Goal: Ask a question

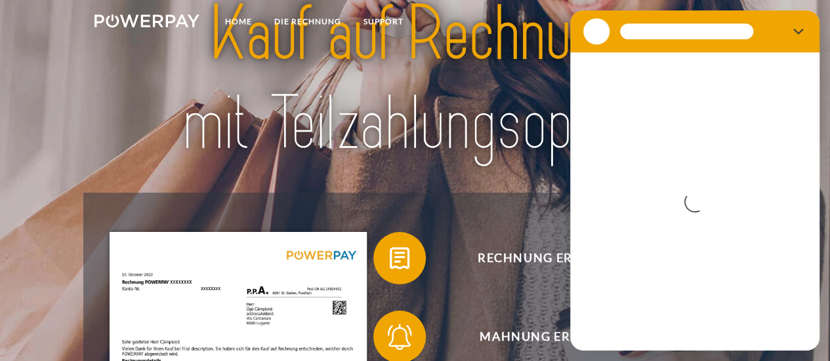
scroll to position [52, 0]
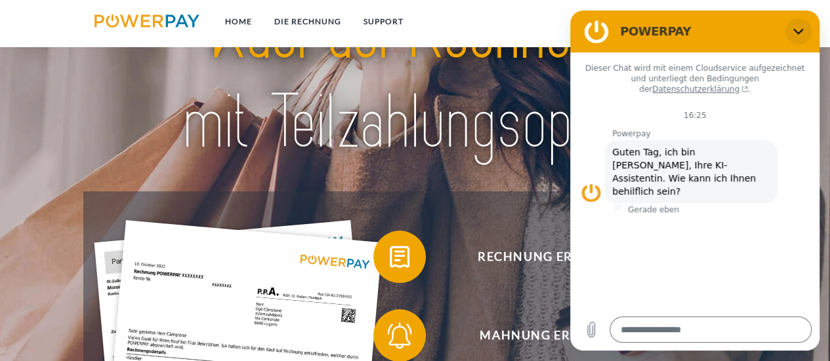
click at [800, 30] on icon "Schließen" at bounding box center [798, 31] width 10 height 10
type textarea "*"
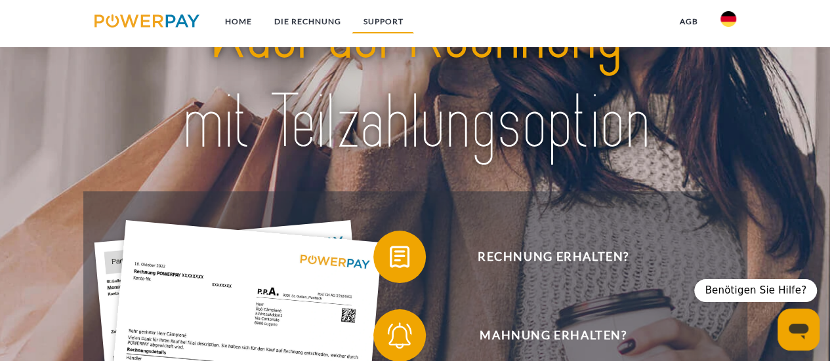
click at [373, 27] on link "SUPPORT" at bounding box center [383, 22] width 62 height 24
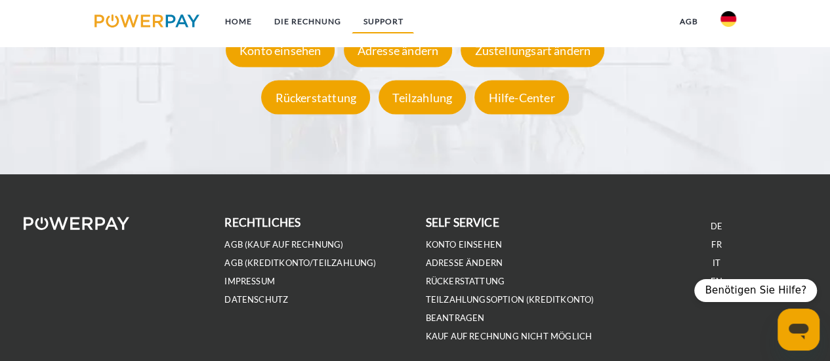
scroll to position [2420, 0]
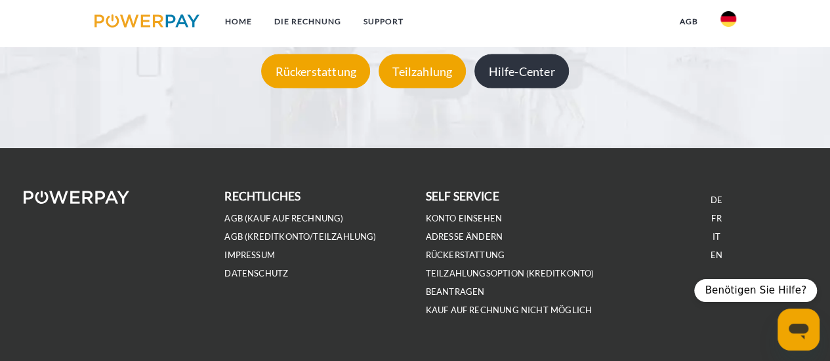
click at [565, 69] on div "Hilfe-Center" at bounding box center [521, 71] width 94 height 34
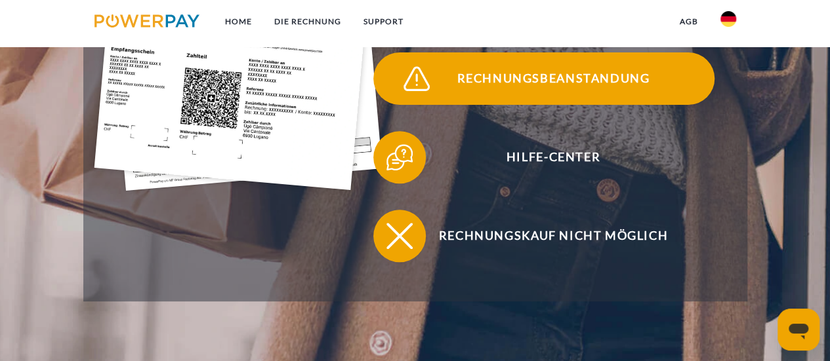
scroll to position [446, 0]
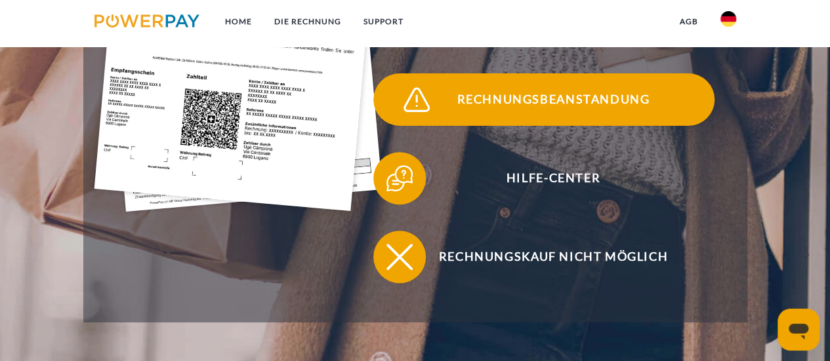
click at [547, 92] on span "Rechnungsbeanstandung" at bounding box center [552, 99] width 321 height 52
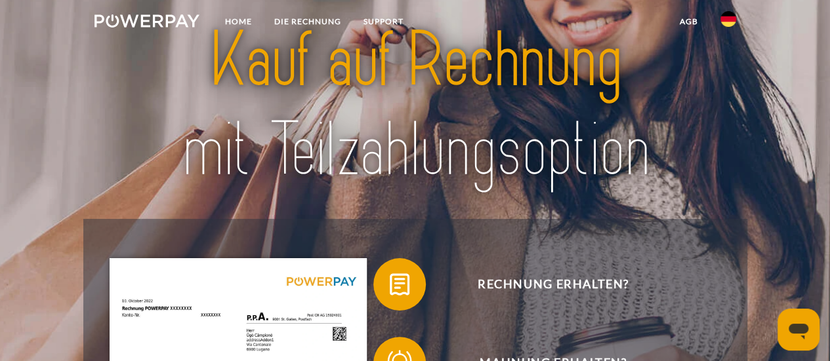
scroll to position [26, 0]
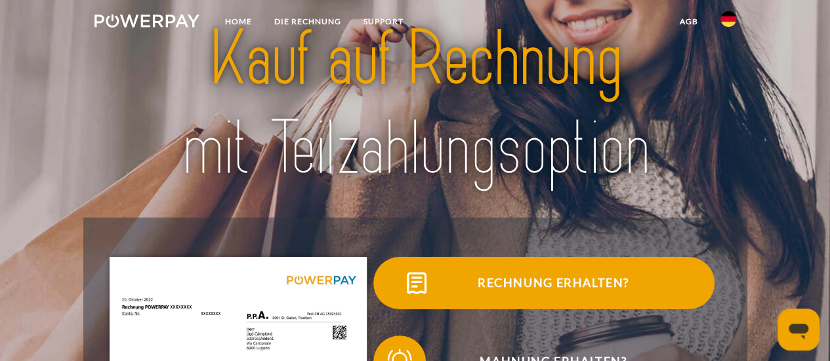
click at [586, 295] on span "Rechnung erhalten?" at bounding box center [552, 283] width 321 height 52
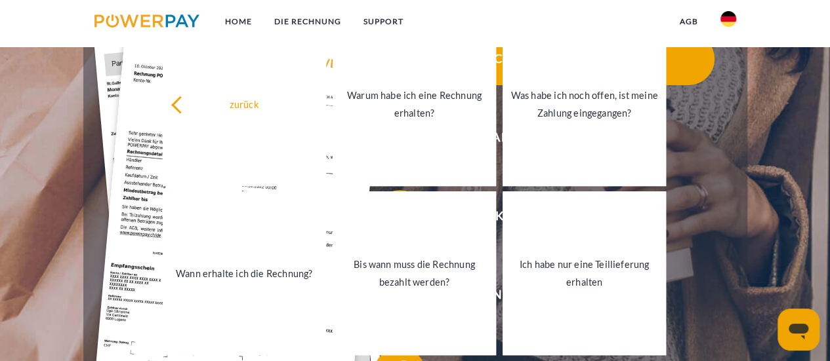
scroll to position [262, 0]
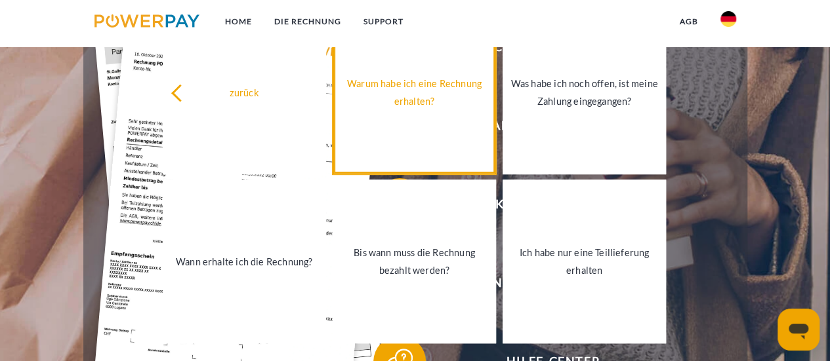
click at [463, 119] on link "Warum habe ich eine Rechnung erhalten?" at bounding box center [414, 92] width 163 height 164
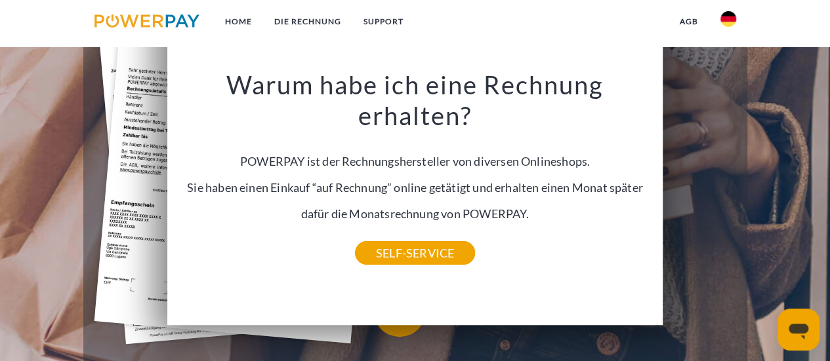
scroll to position [315, 0]
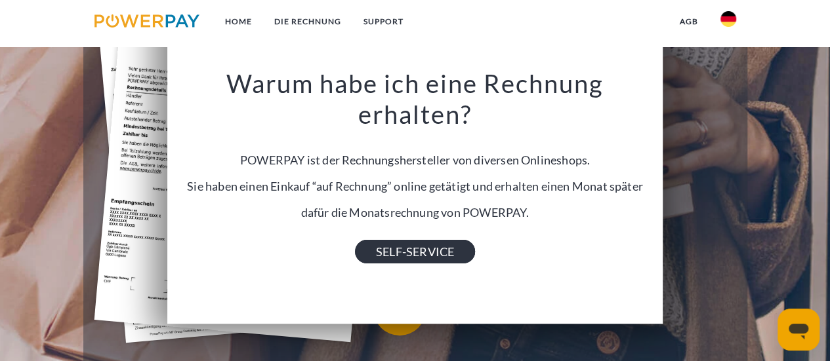
click at [441, 250] on link "SELF-SERVICE" at bounding box center [415, 252] width 120 height 24
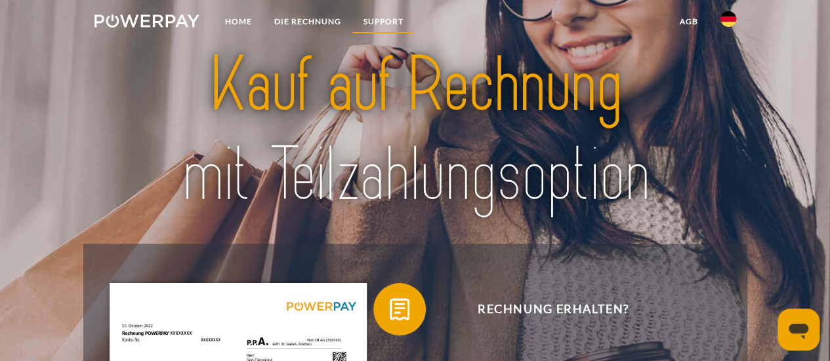
click at [369, 26] on link "SUPPORT" at bounding box center [383, 22] width 62 height 24
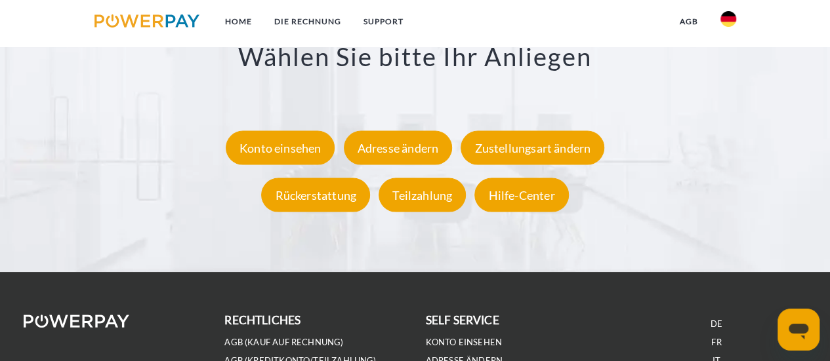
scroll to position [2293, 0]
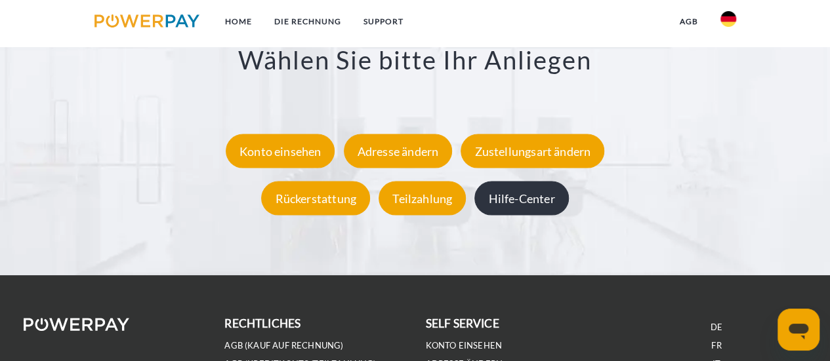
click at [499, 202] on div "Hilfe-Center" at bounding box center [521, 199] width 94 height 34
